Goal: Task Accomplishment & Management: Use online tool/utility

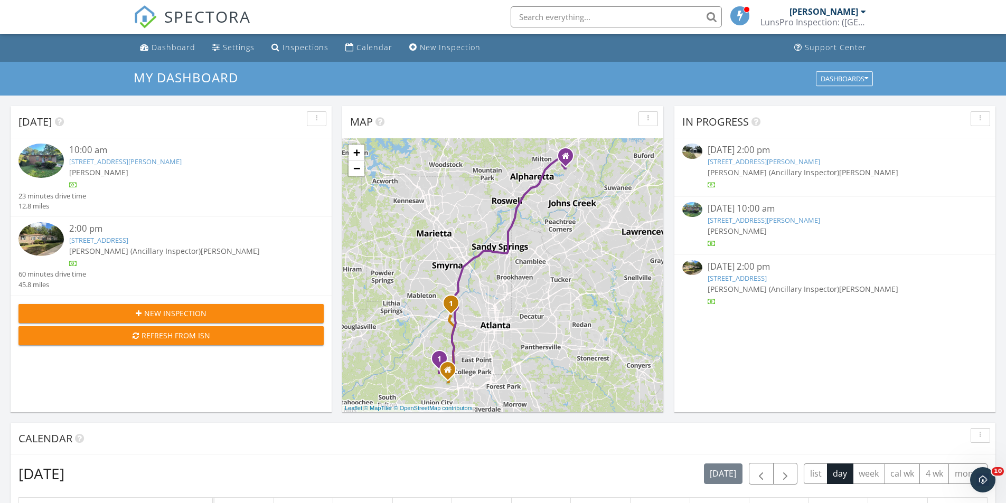
click at [129, 159] on link "[STREET_ADDRESS][PERSON_NAME]" at bounding box center [125, 162] width 112 height 10
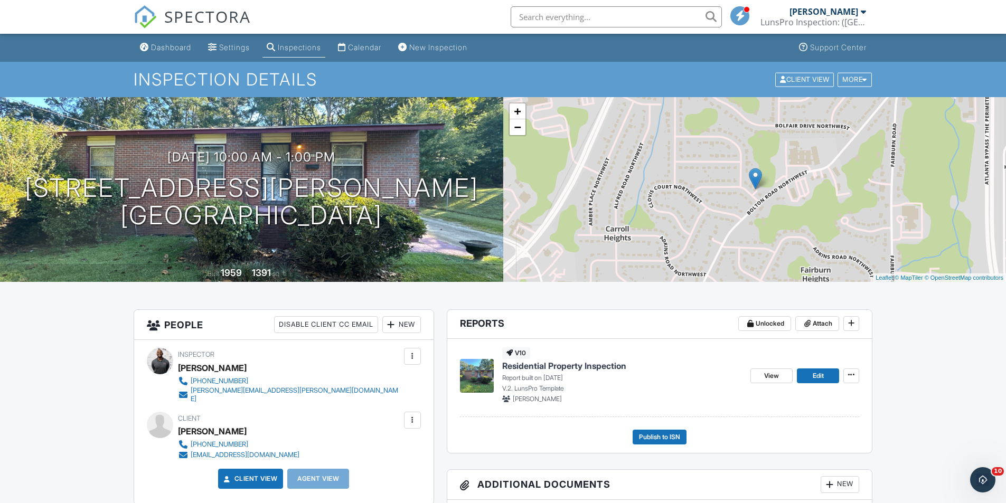
click at [523, 367] on span "Residential Property Inspection" at bounding box center [564, 366] width 124 height 12
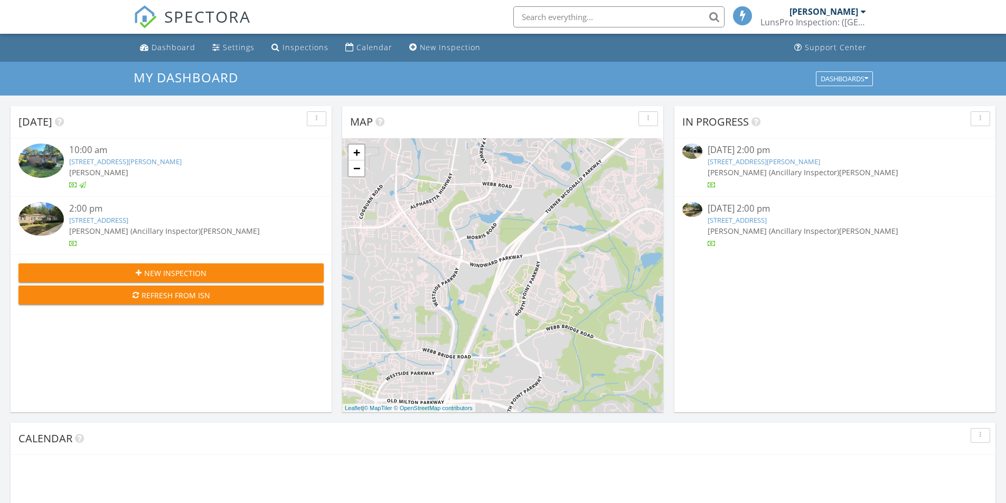
scroll to position [5, 5]
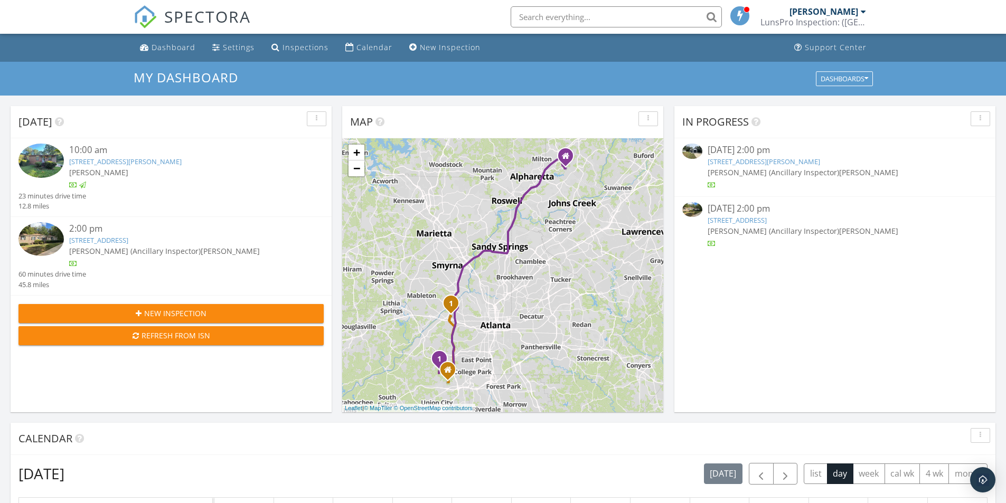
click at [107, 237] on link "[STREET_ADDRESS]" at bounding box center [98, 240] width 59 height 10
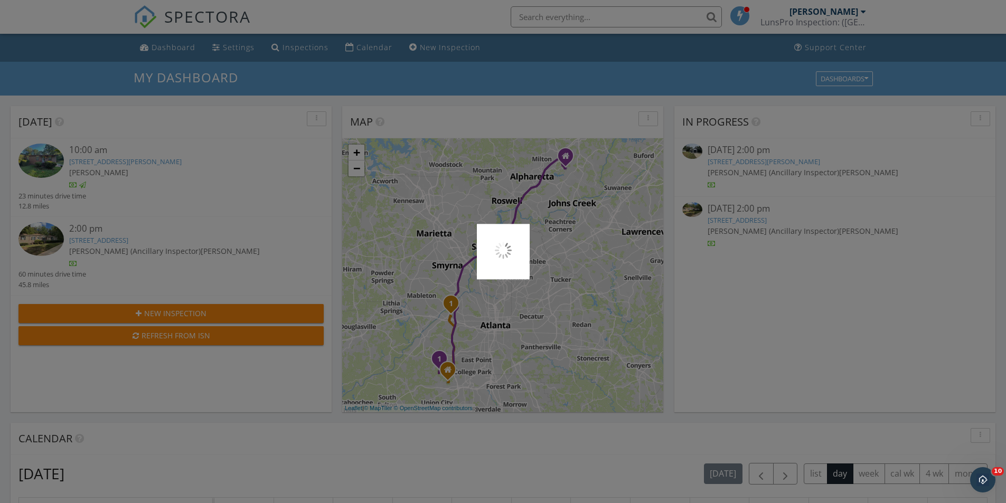
scroll to position [0, 0]
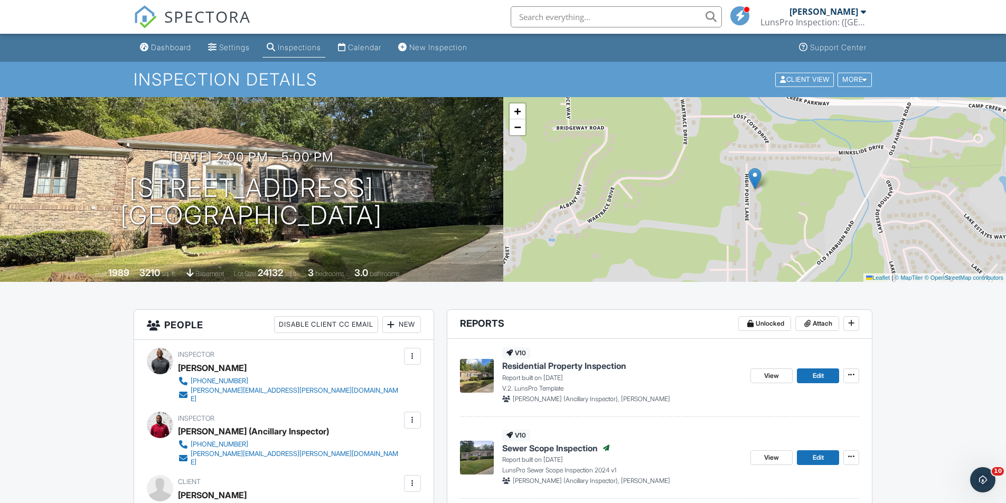
click at [520, 366] on span "Residential Property Inspection" at bounding box center [564, 366] width 124 height 12
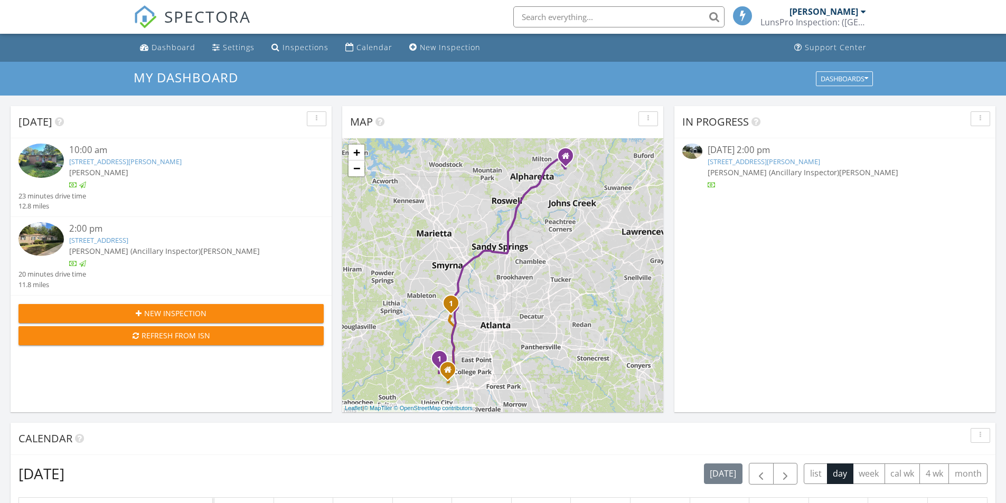
scroll to position [5, 5]
click at [858, 15] on div "[PERSON_NAME]" at bounding box center [827, 11] width 77 height 11
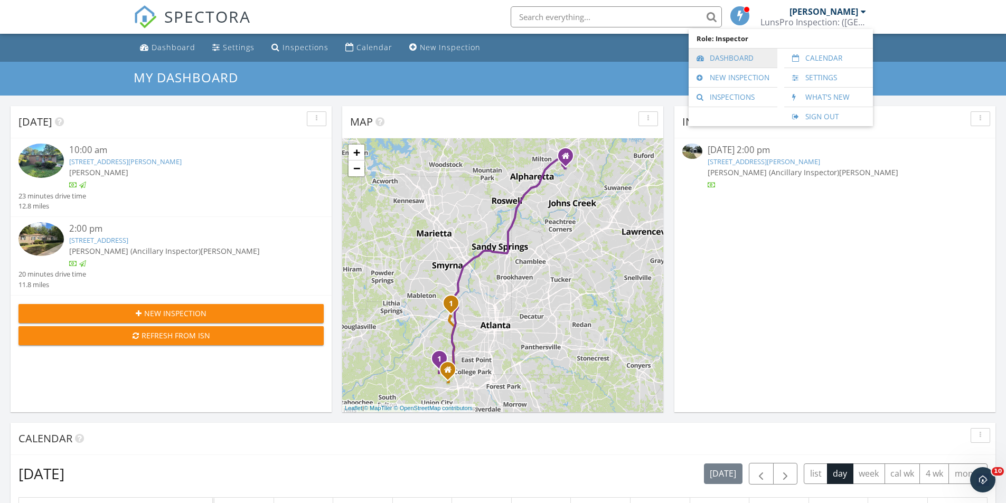
click at [755, 55] on link "Dashboard" at bounding box center [733, 58] width 78 height 19
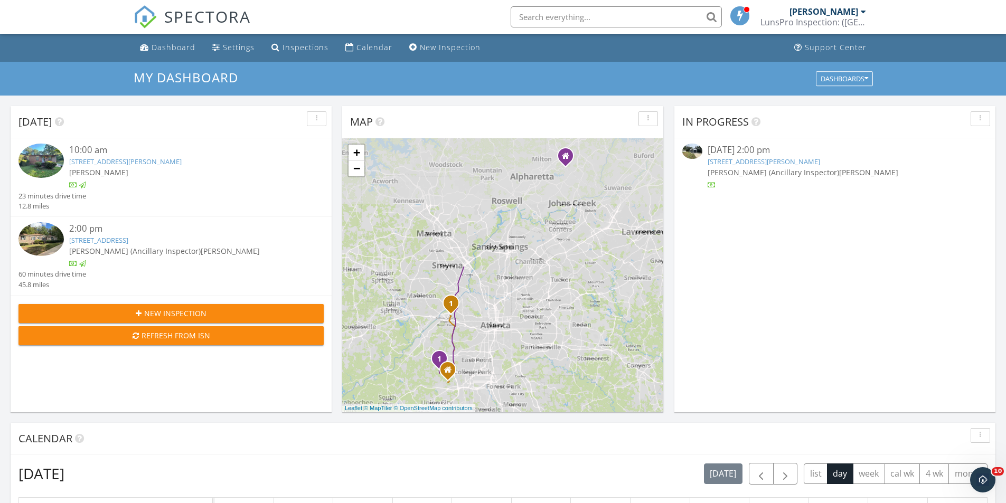
click at [859, 15] on div "[PERSON_NAME]" at bounding box center [827, 11] width 77 height 11
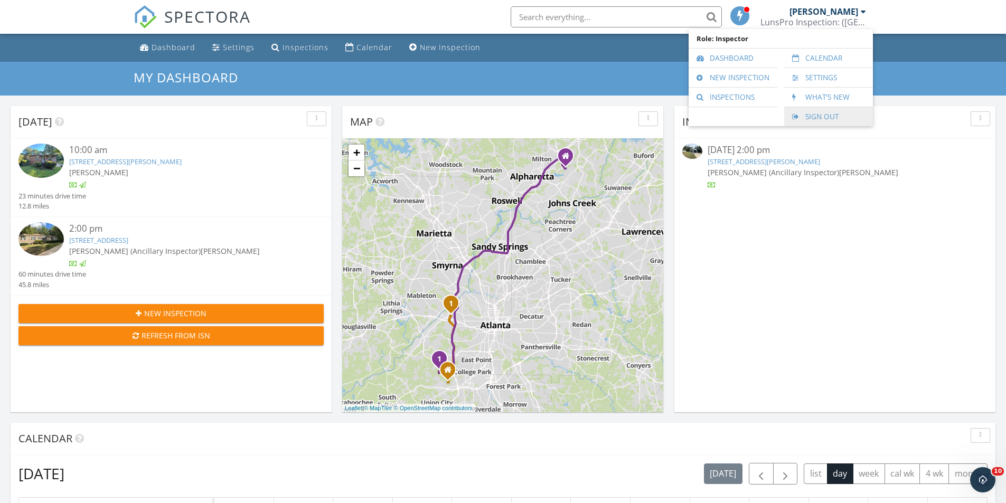
click at [835, 117] on link "Sign Out" at bounding box center [828, 116] width 78 height 19
